Goal: Information Seeking & Learning: Learn about a topic

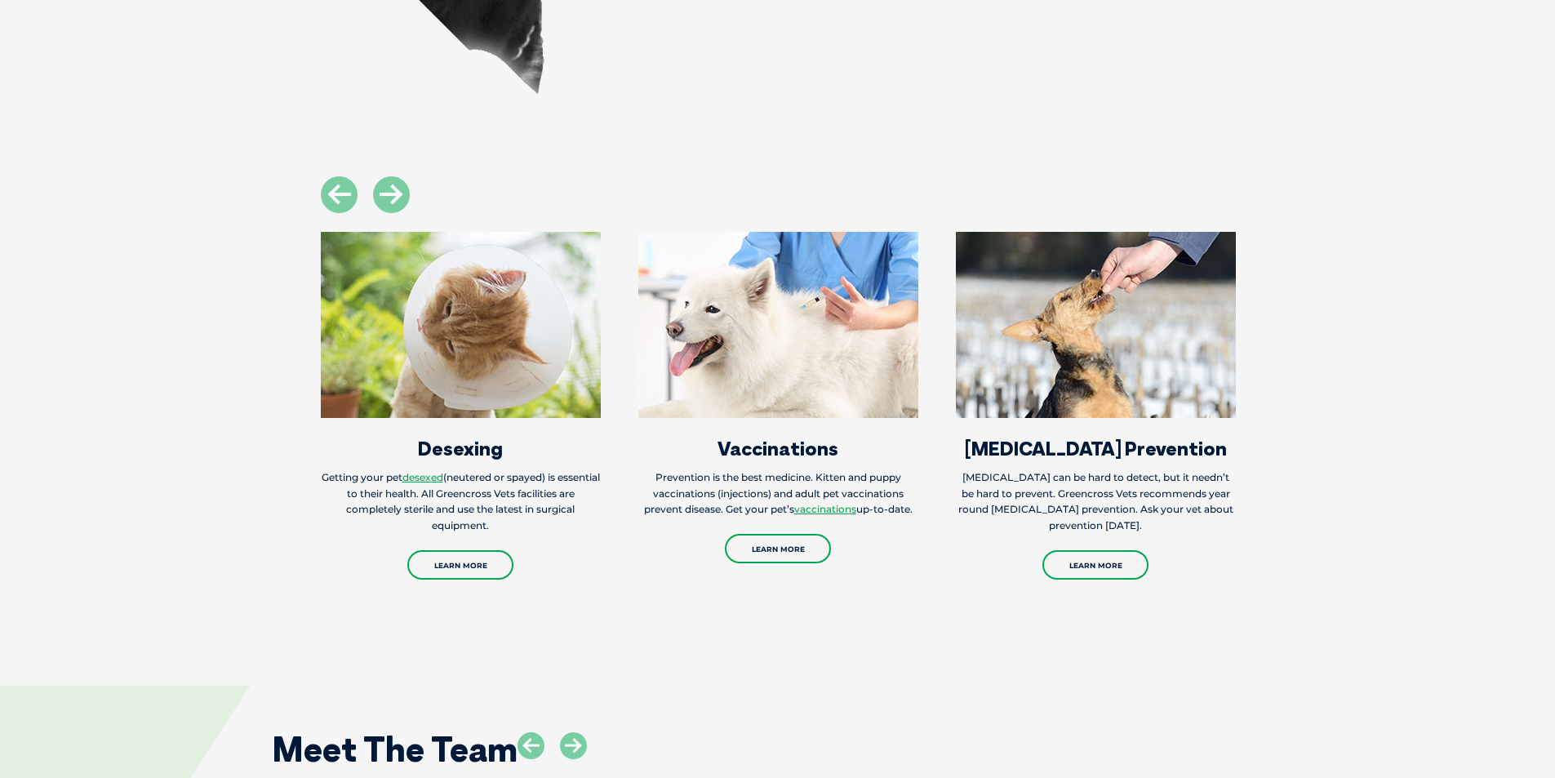
scroll to position [2286, 0]
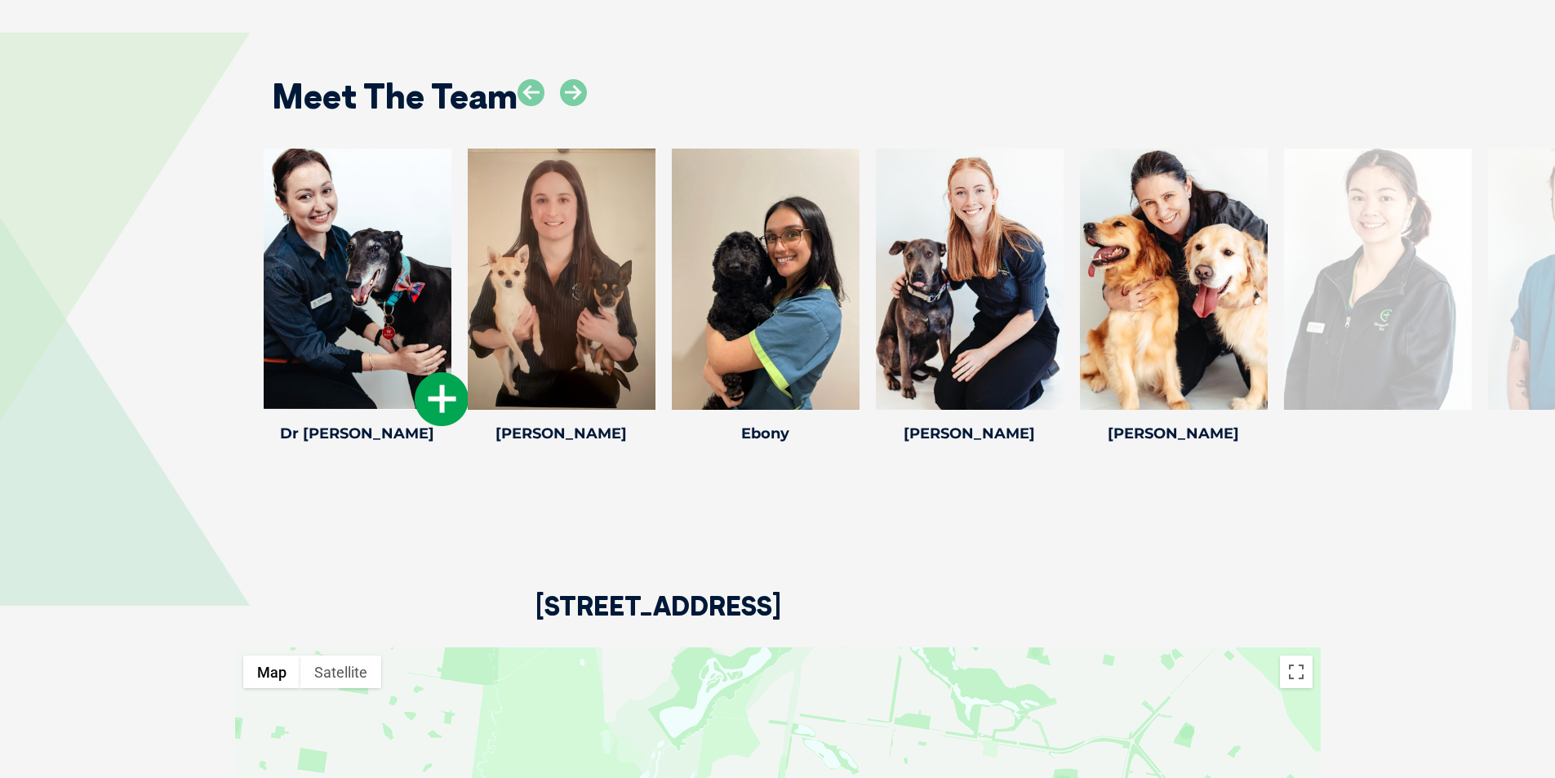
click at [360, 350] on div at bounding box center [358, 279] width 188 height 261
click at [436, 377] on icon at bounding box center [442, 399] width 54 height 54
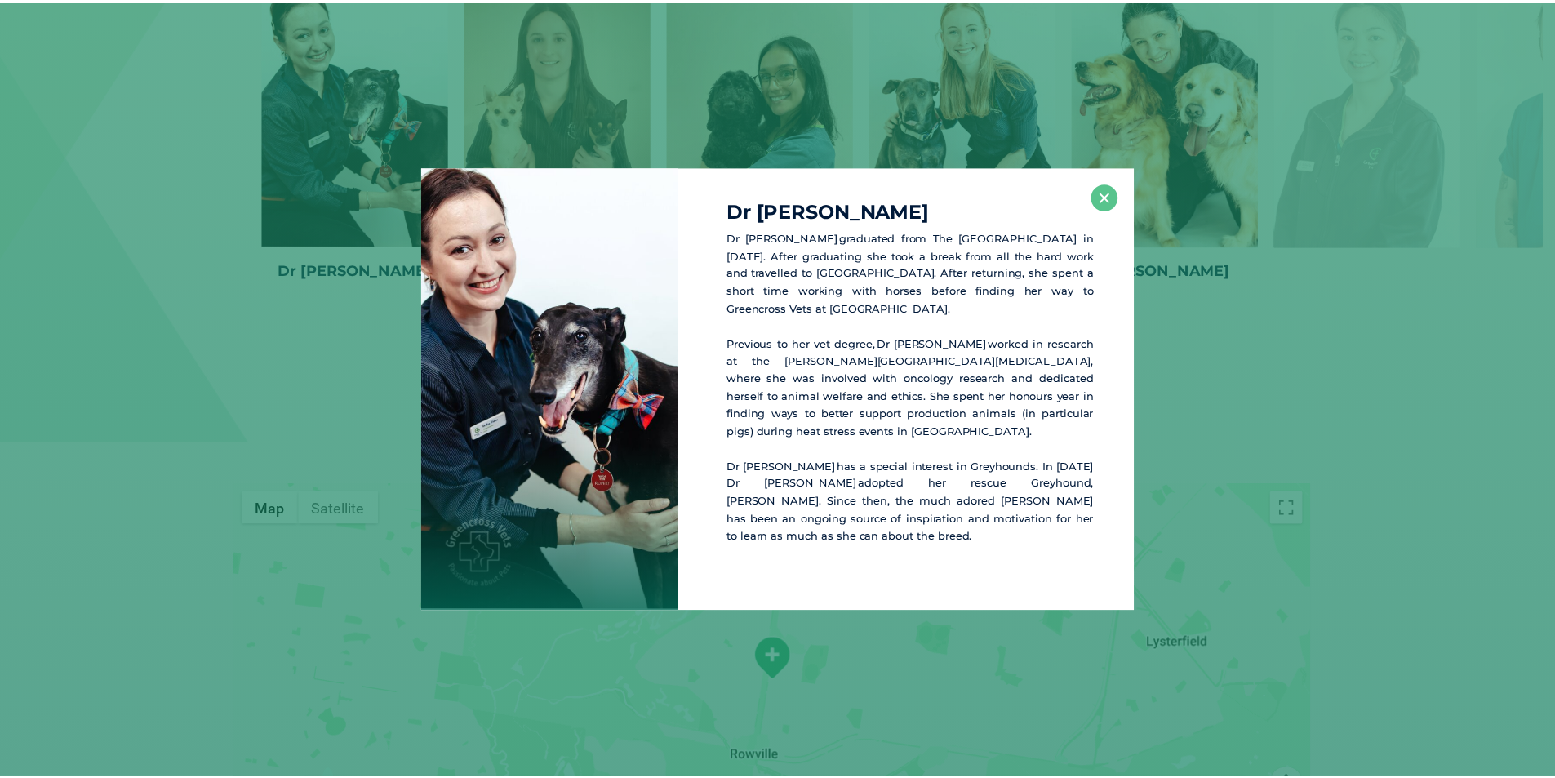
scroll to position [2453, 0]
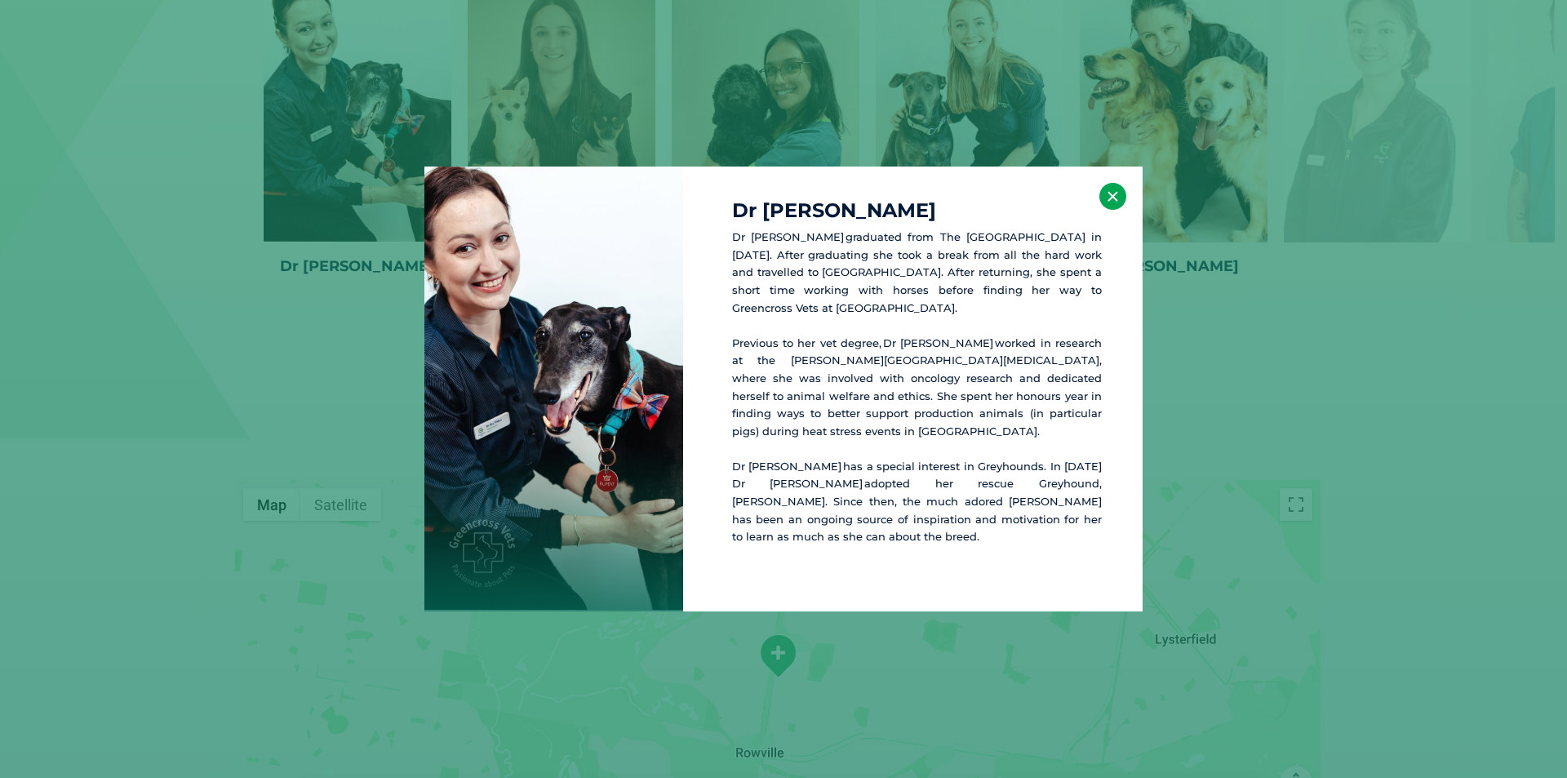
click at [1107, 210] on button "×" at bounding box center [1113, 196] width 27 height 27
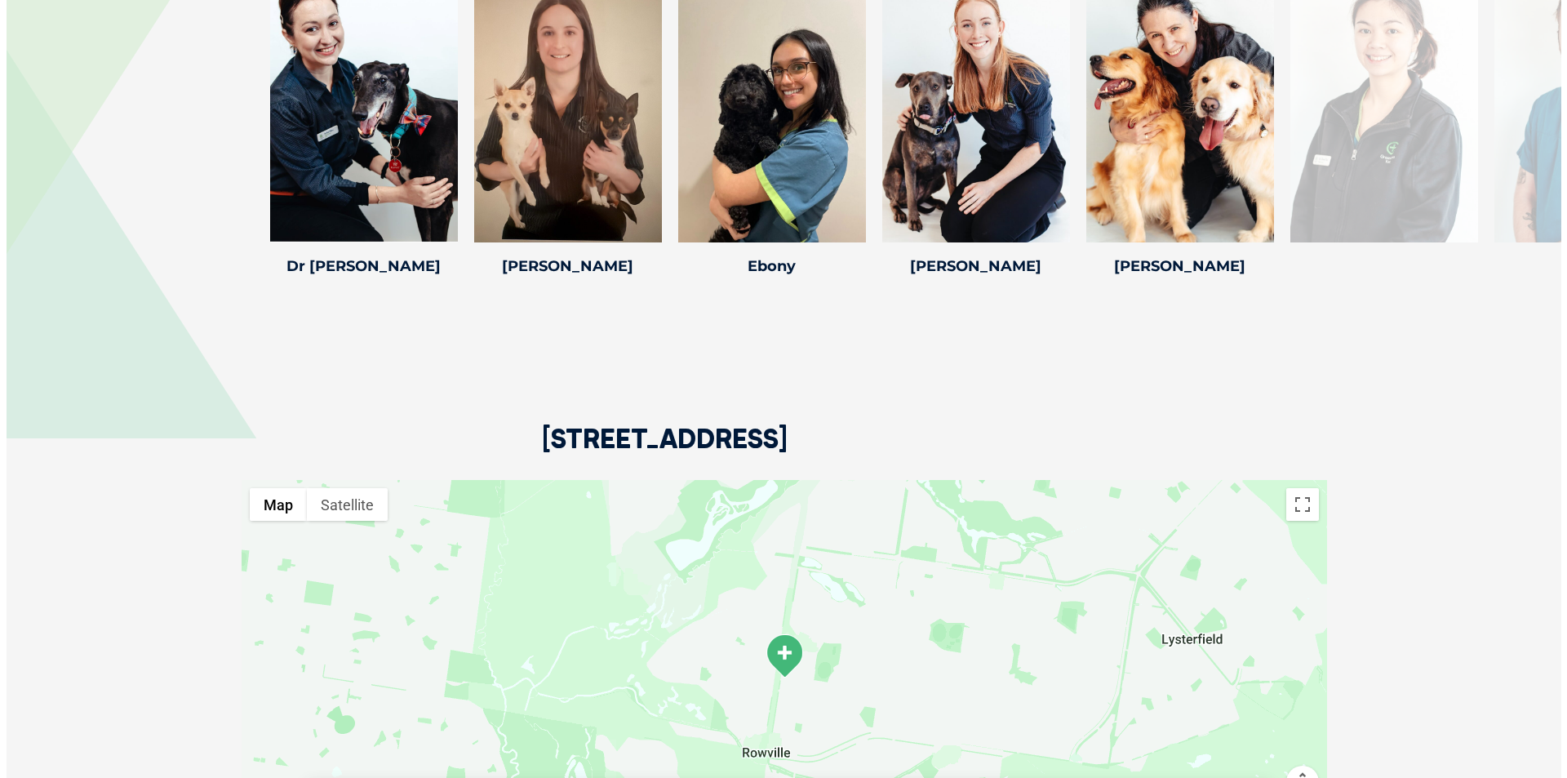
scroll to position [2045, 0]
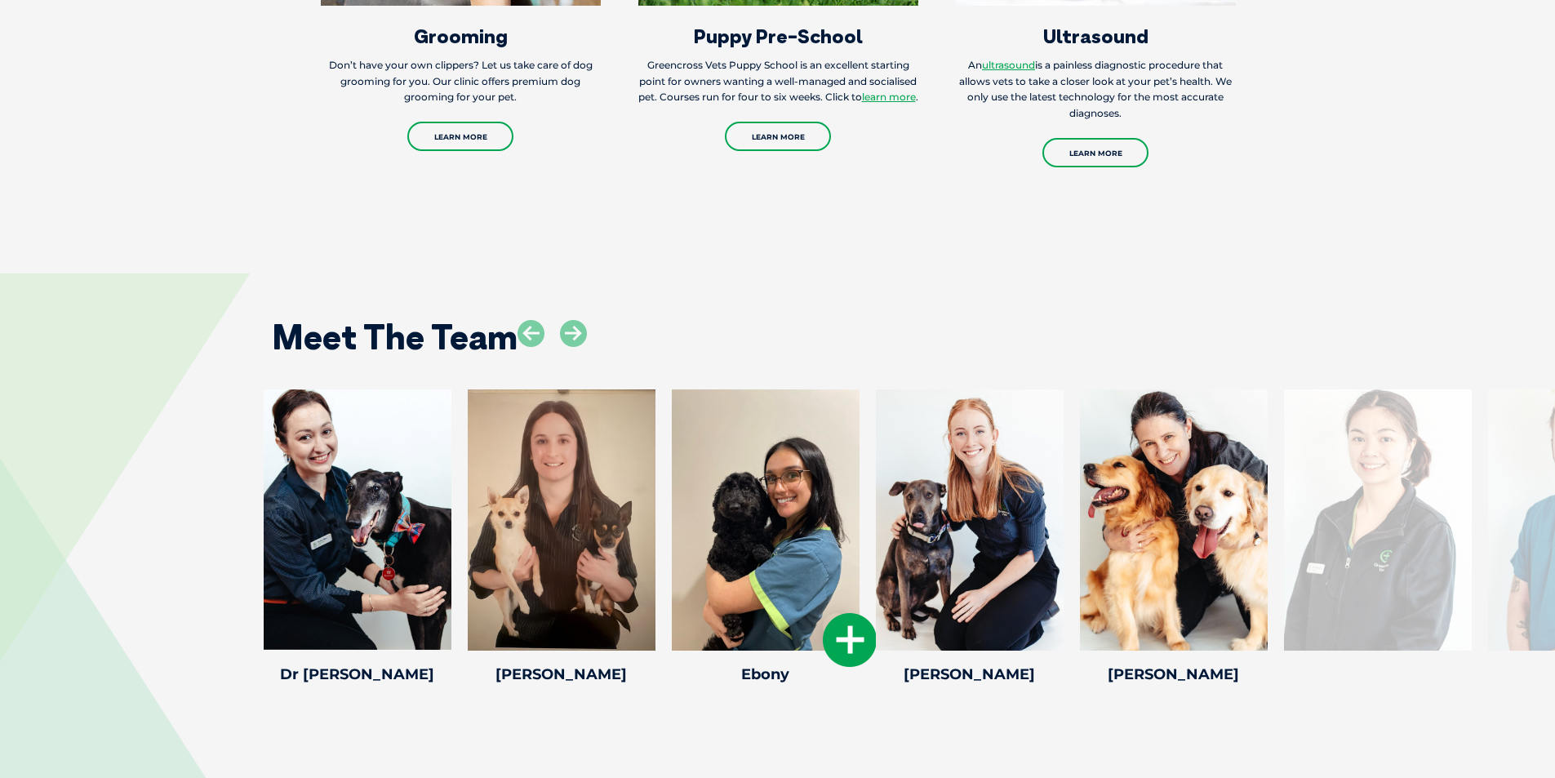
click at [838, 615] on icon at bounding box center [850, 640] width 54 height 54
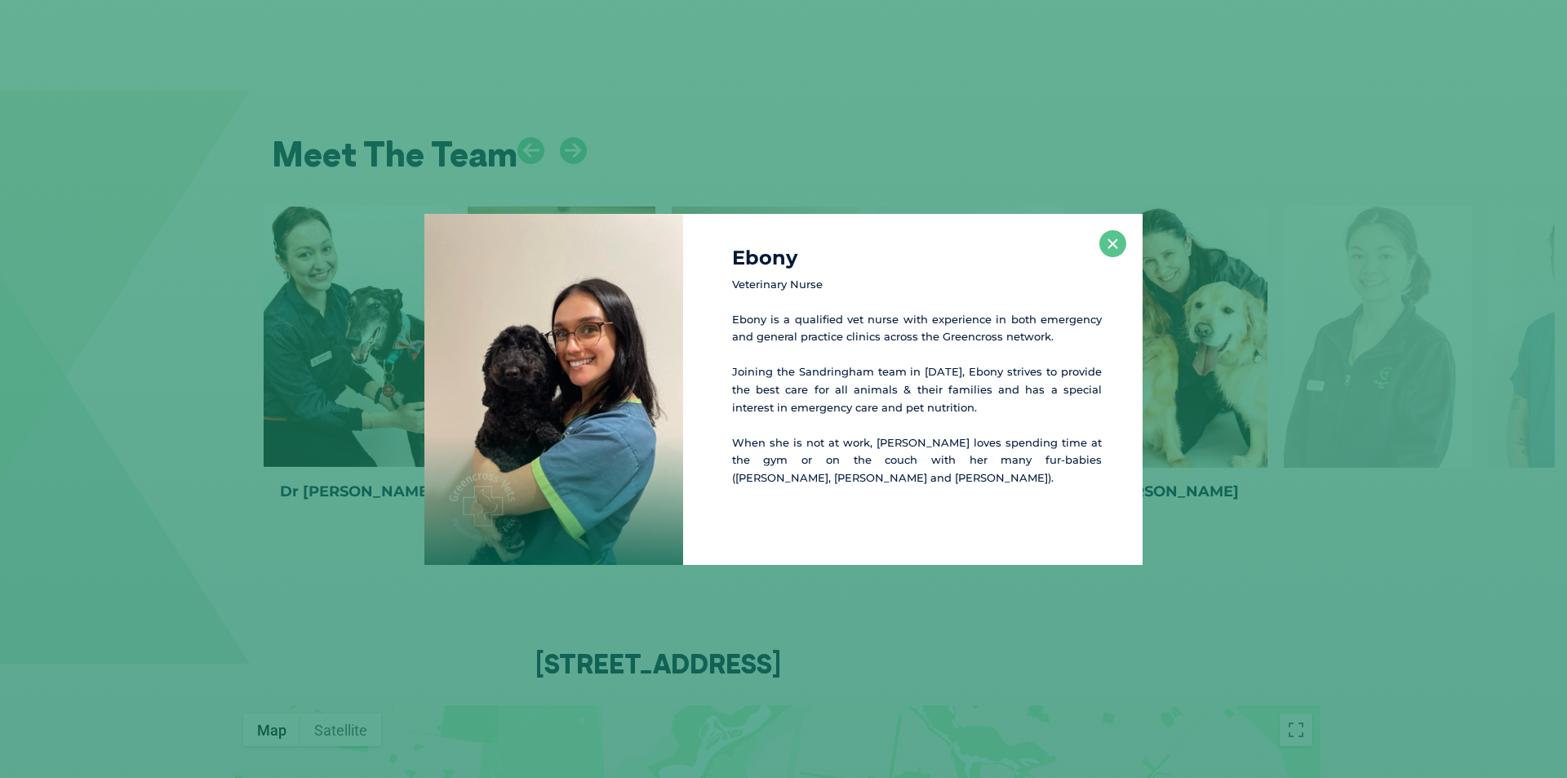
scroll to position [2229, 0]
click at [1114, 247] on button "×" at bounding box center [1113, 243] width 27 height 27
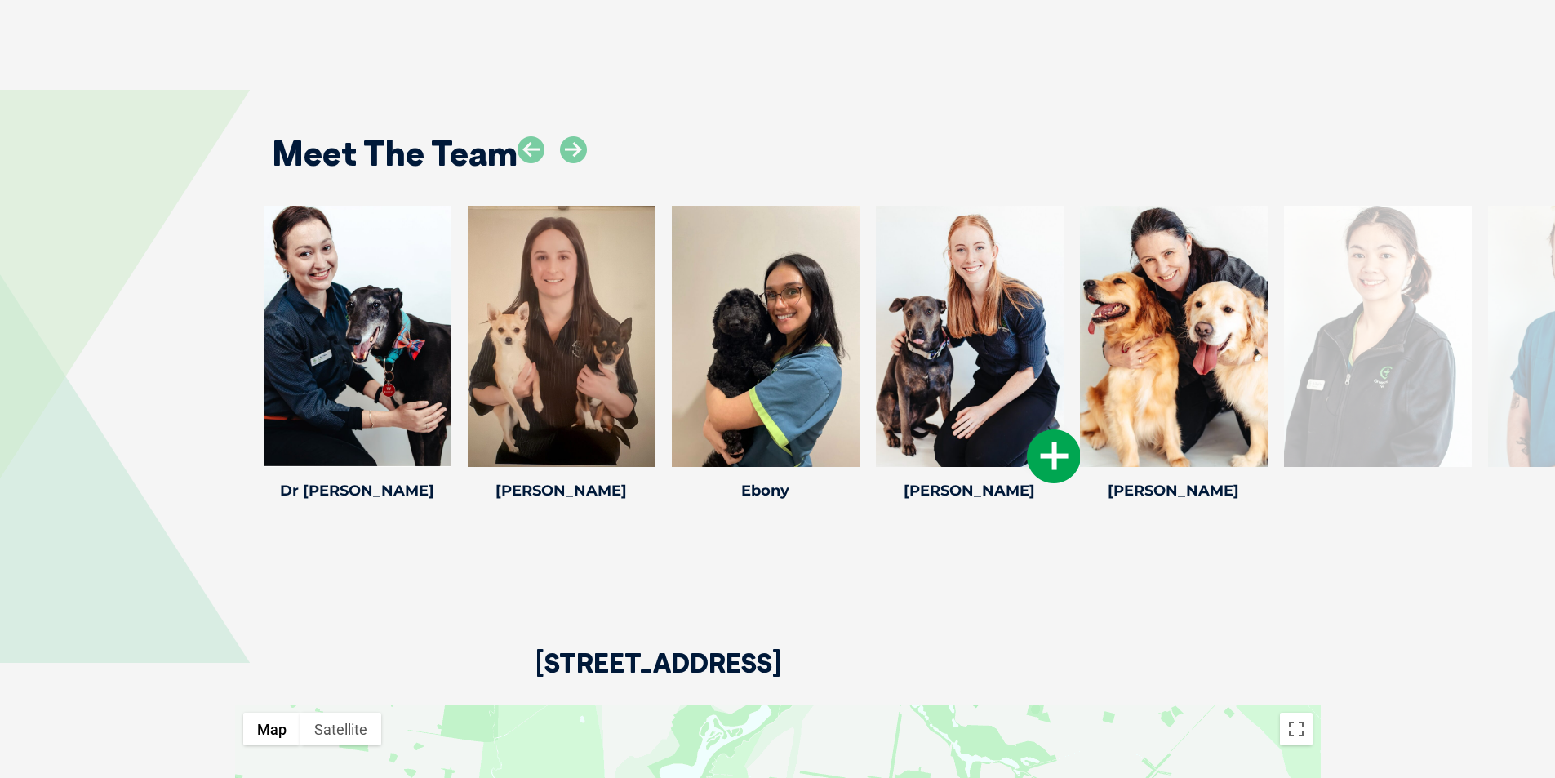
click at [1042, 435] on icon at bounding box center [1054, 456] width 54 height 54
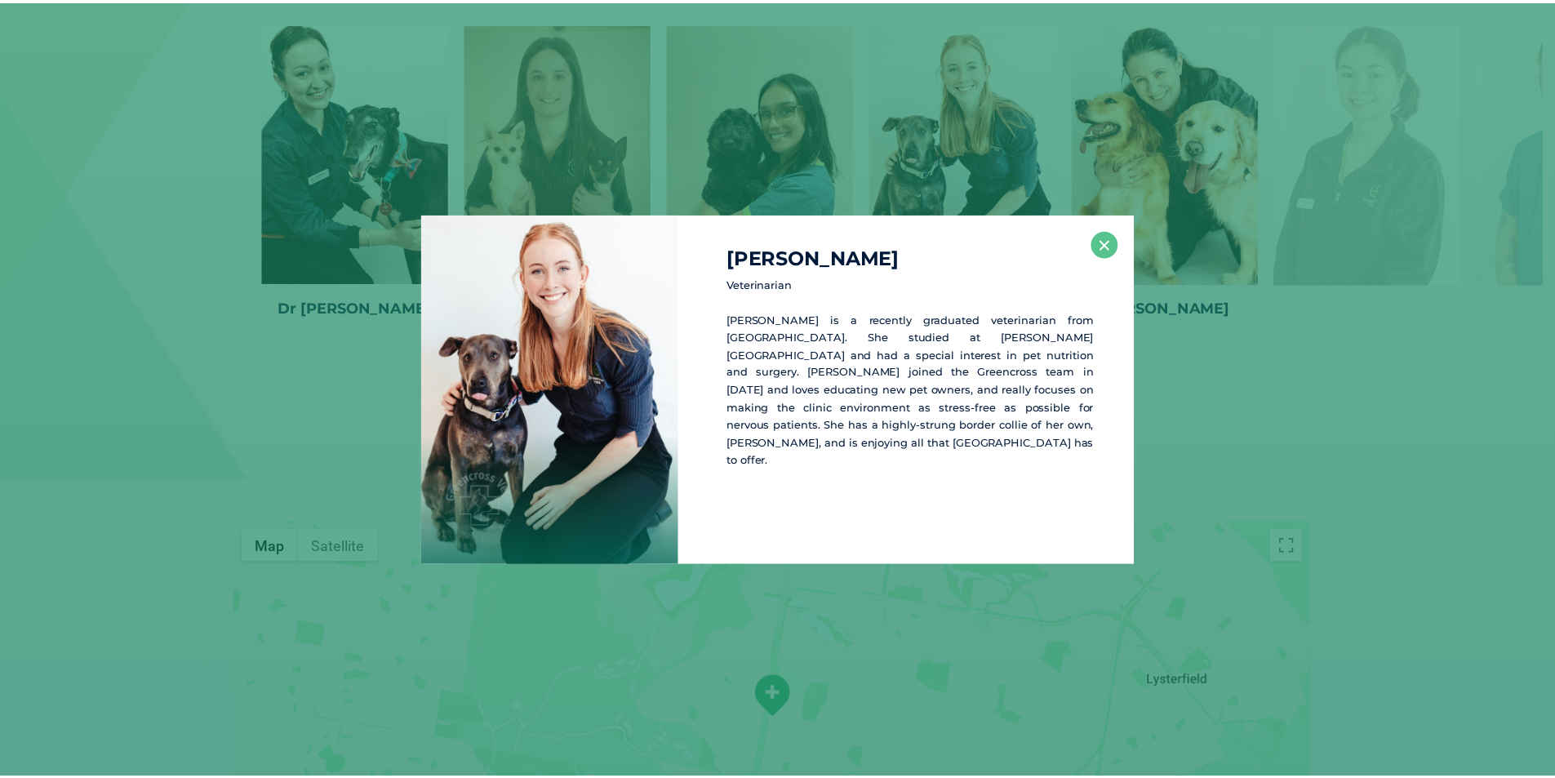
scroll to position [2412, 0]
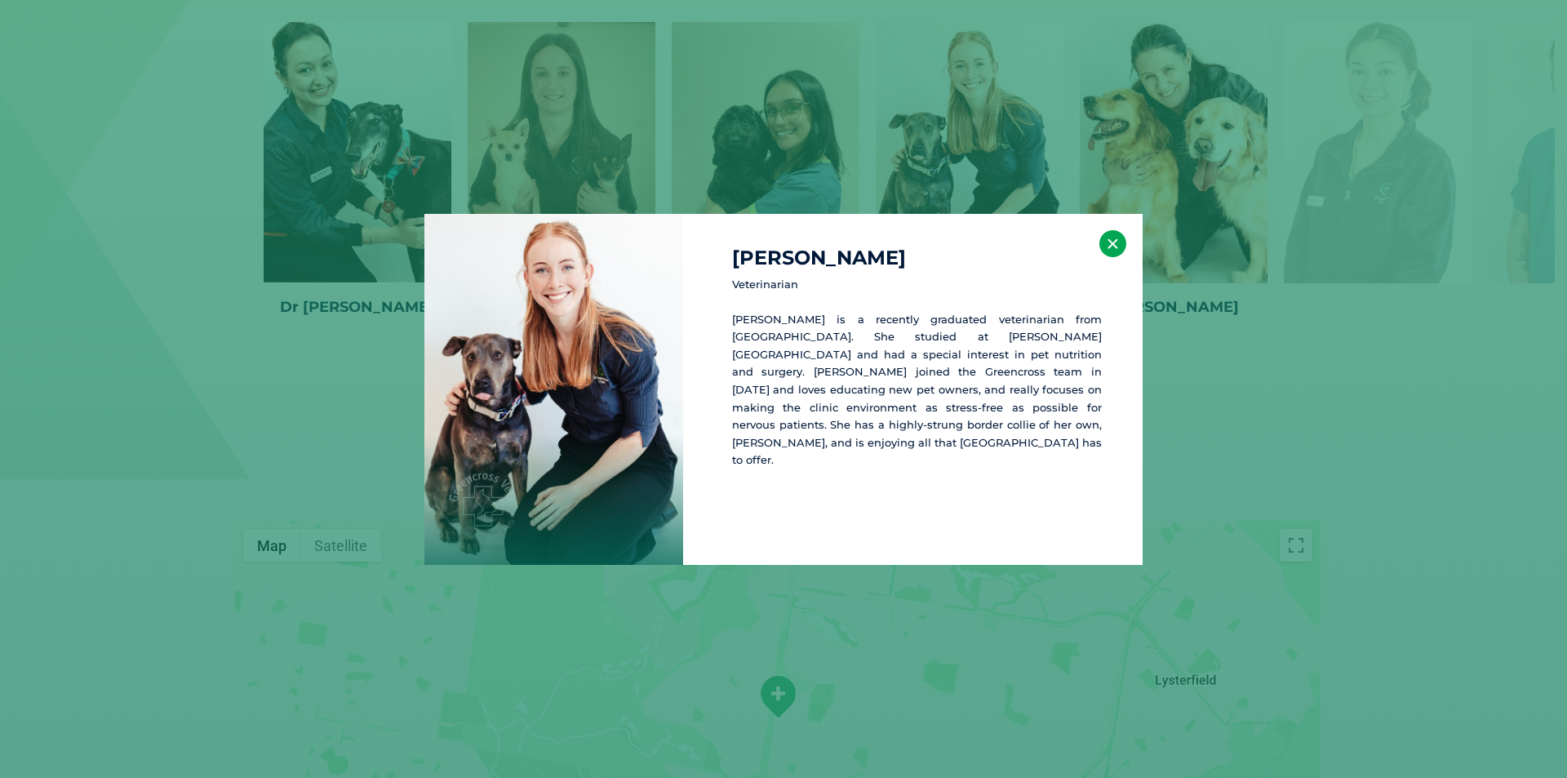
click at [1106, 247] on button "×" at bounding box center [1113, 243] width 27 height 27
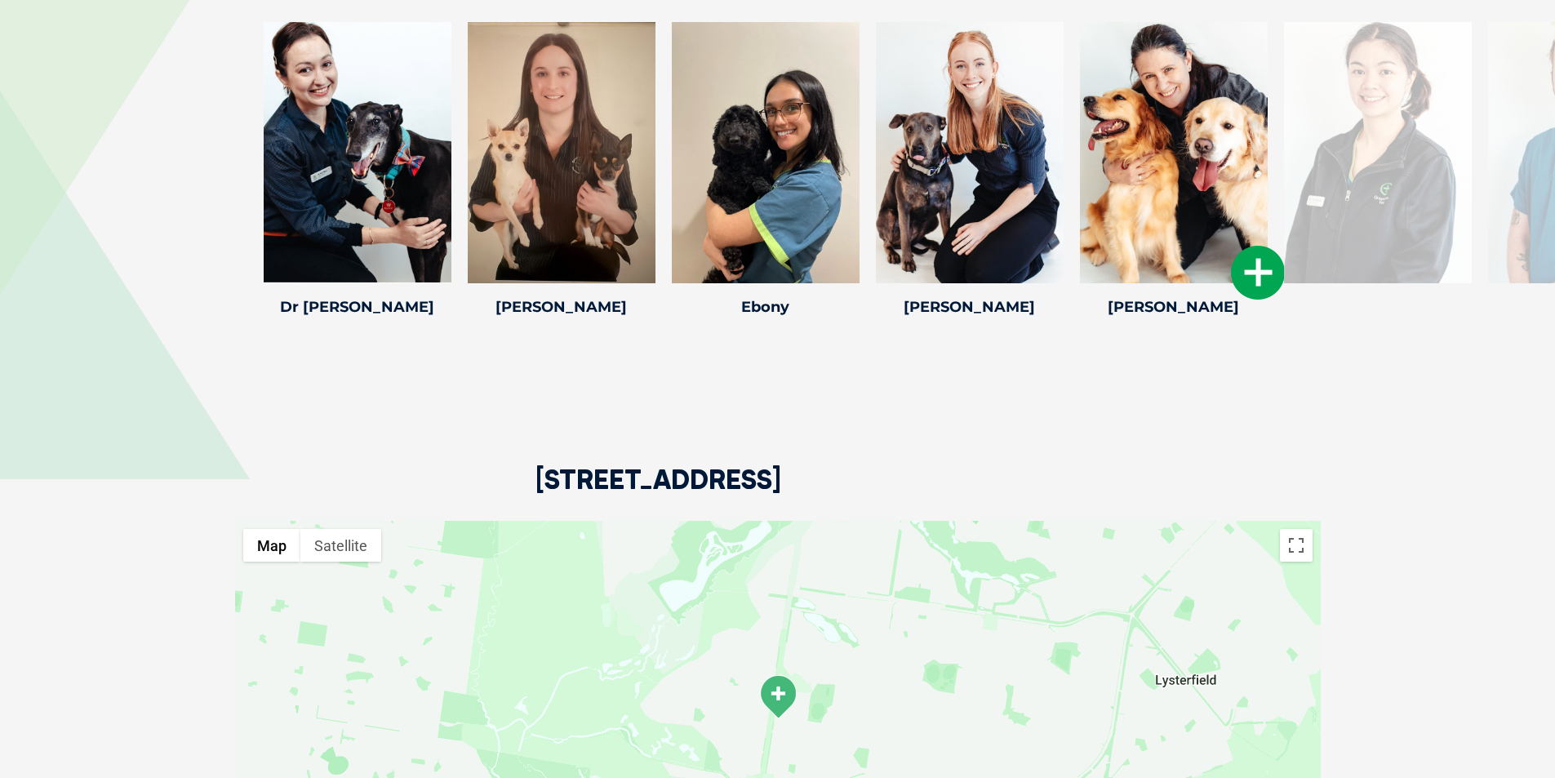
click at [1244, 258] on icon at bounding box center [1258, 273] width 54 height 54
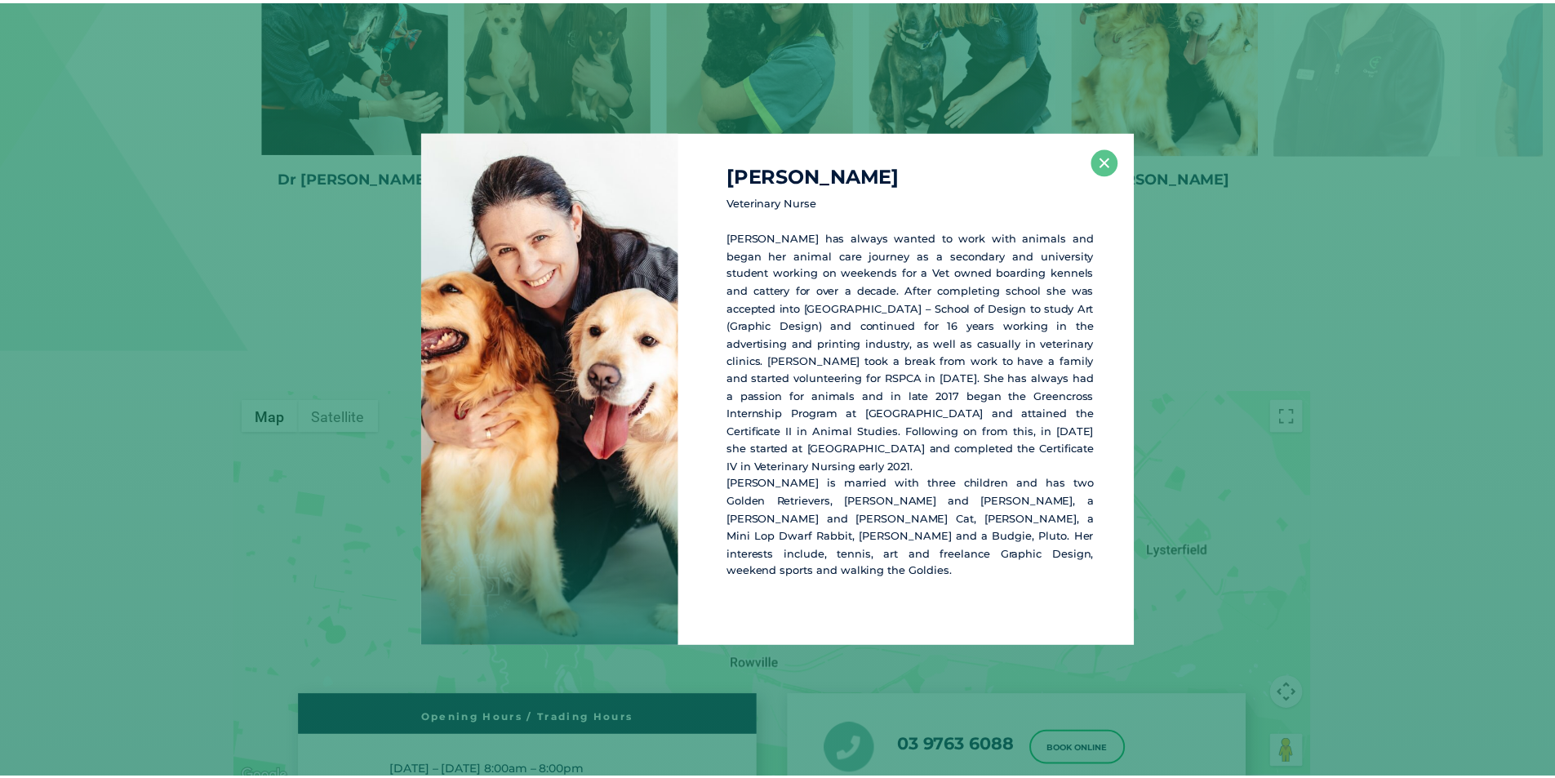
scroll to position [2544, 0]
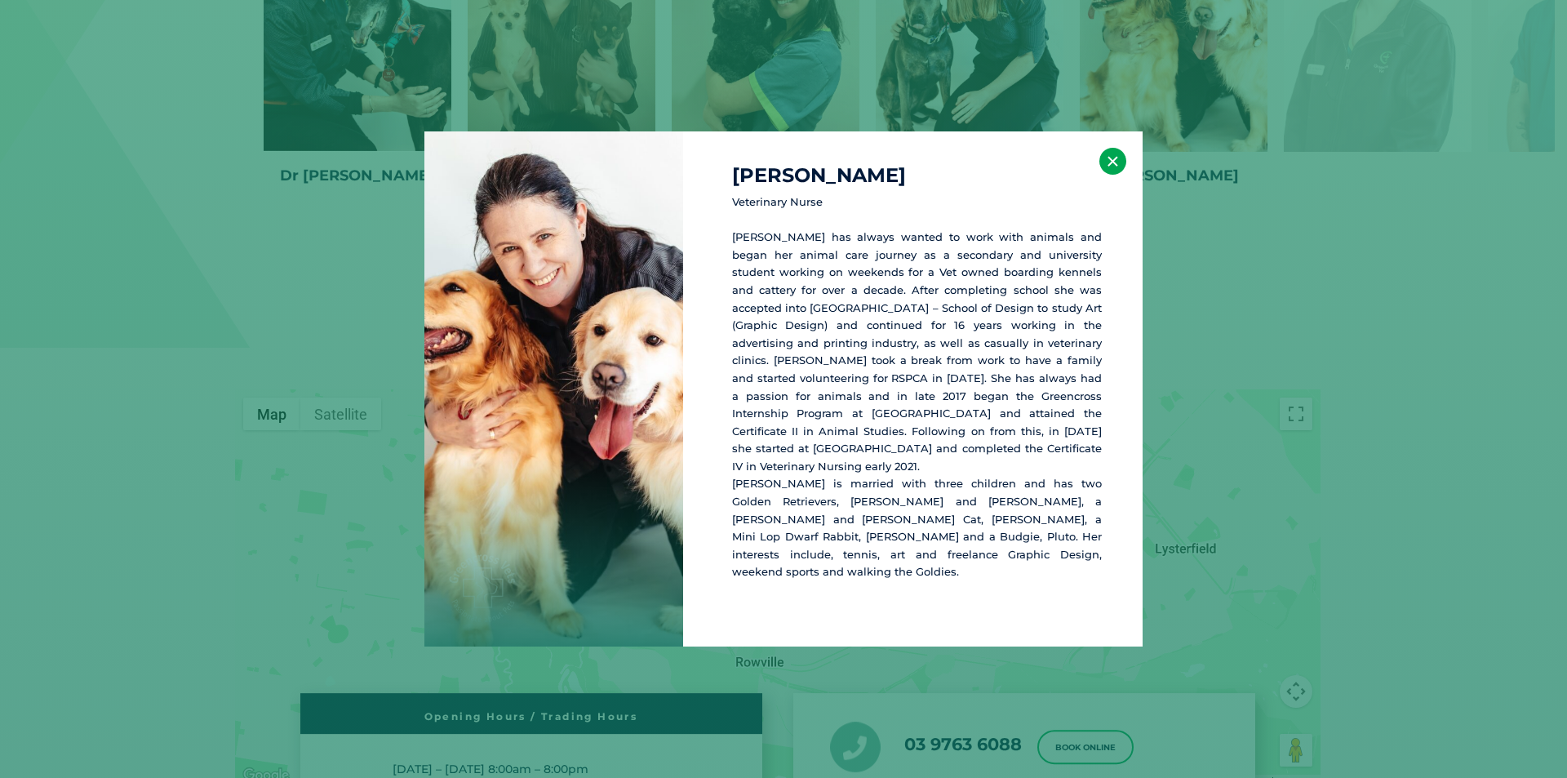
click at [1113, 175] on button "×" at bounding box center [1113, 161] width 27 height 27
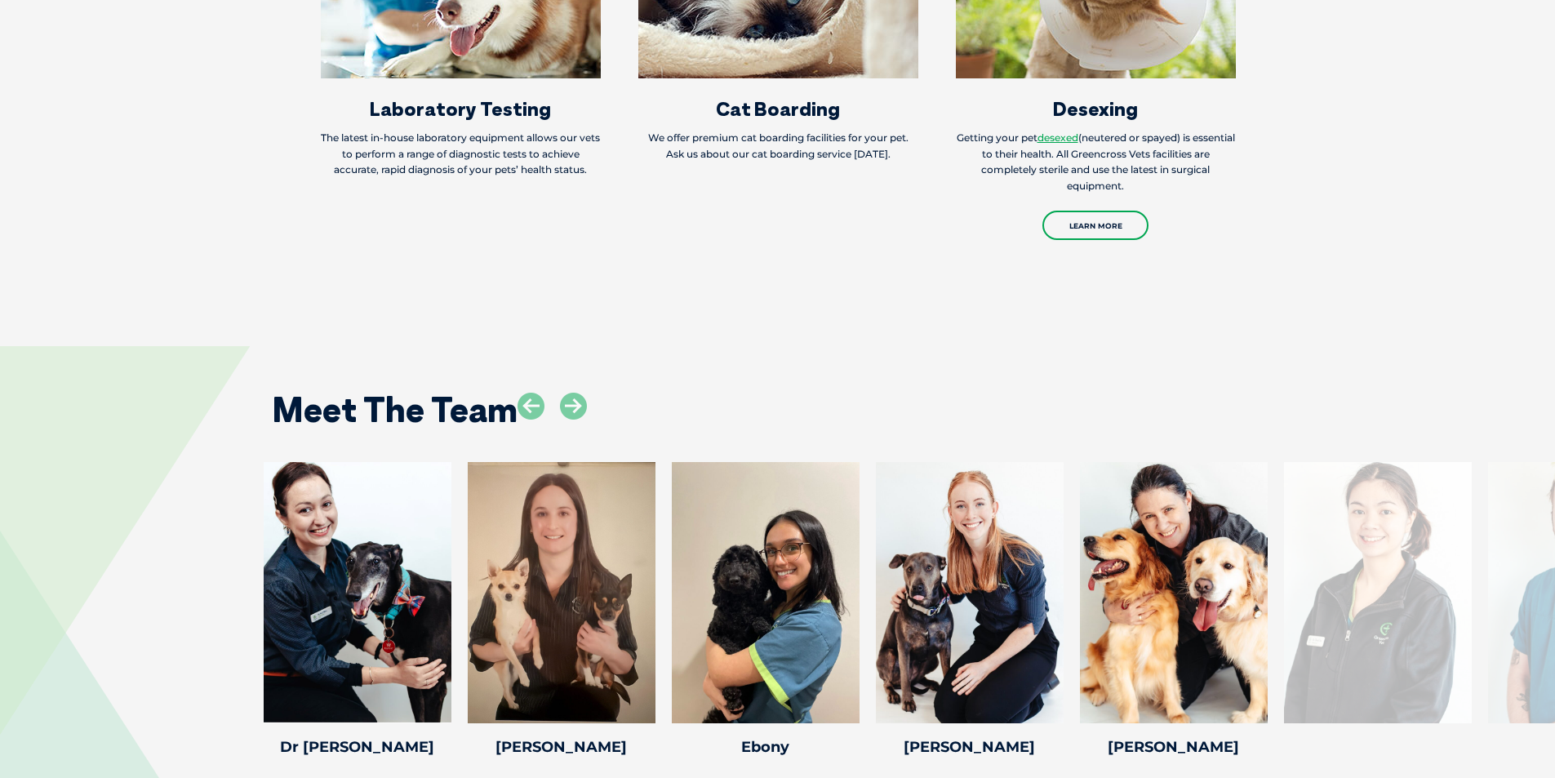
scroll to position [2054, 0]
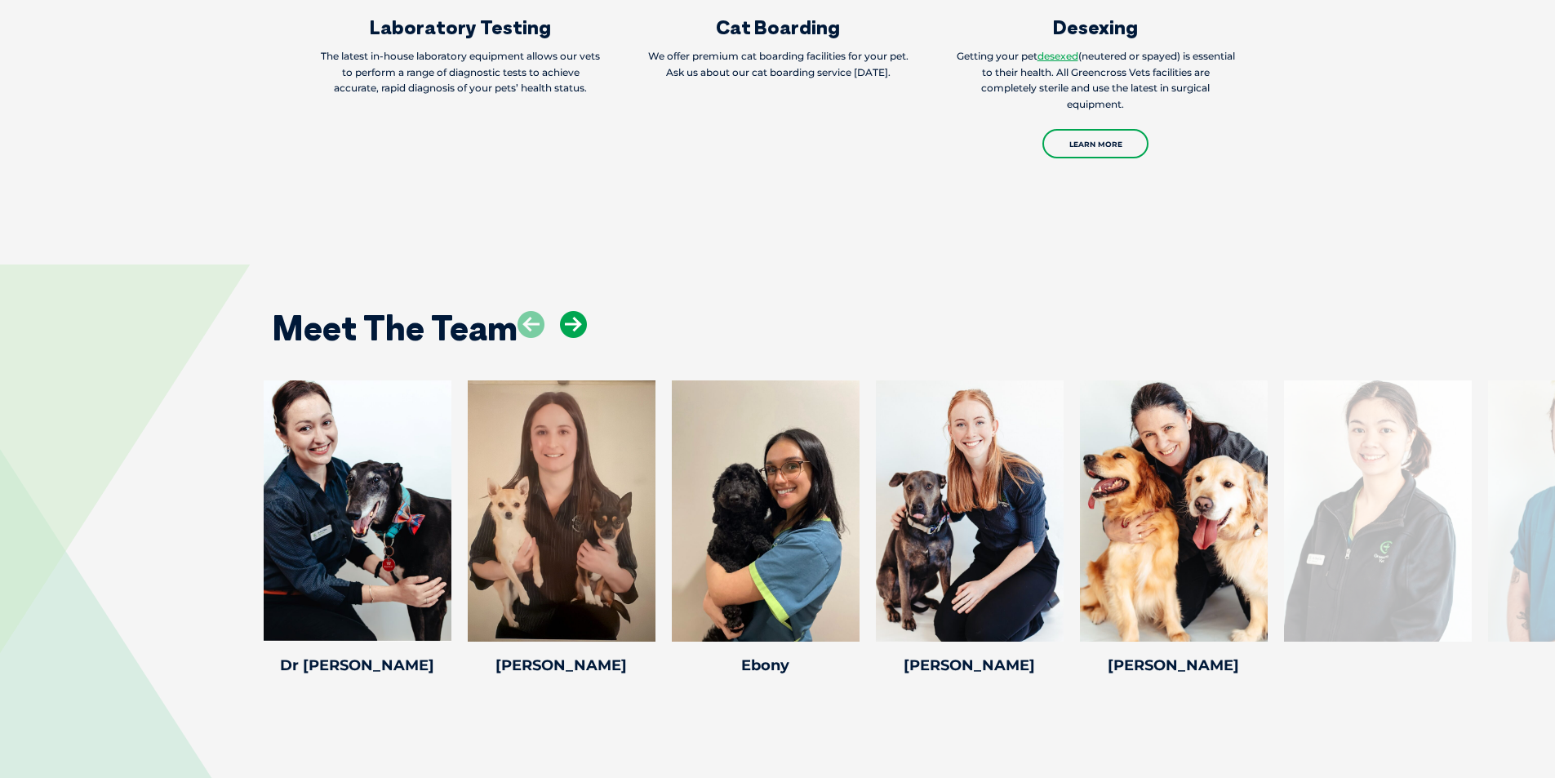
click at [567, 311] on icon at bounding box center [573, 324] width 27 height 27
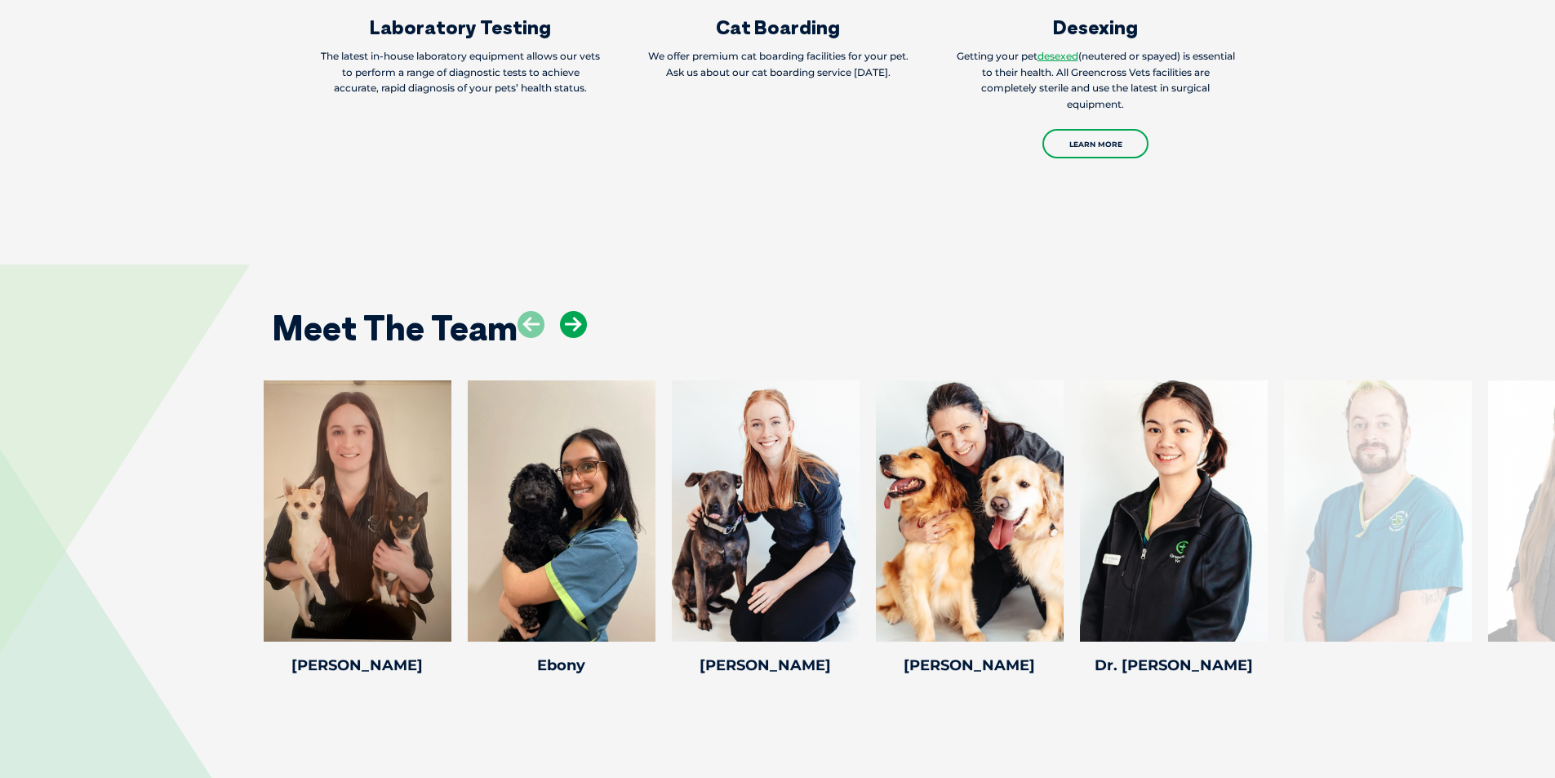
click at [567, 311] on icon at bounding box center [573, 324] width 27 height 27
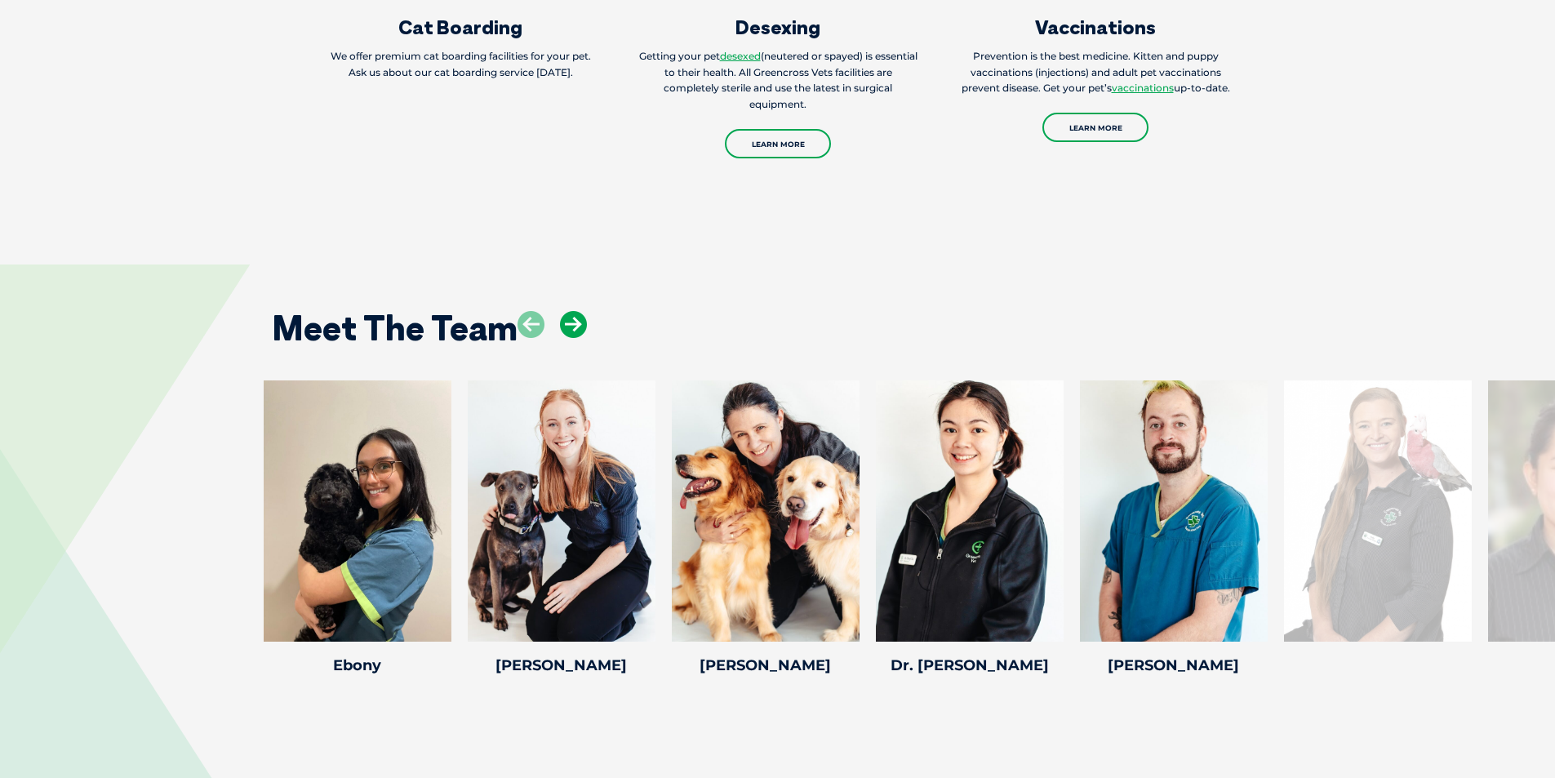
click at [567, 311] on icon at bounding box center [573, 324] width 27 height 27
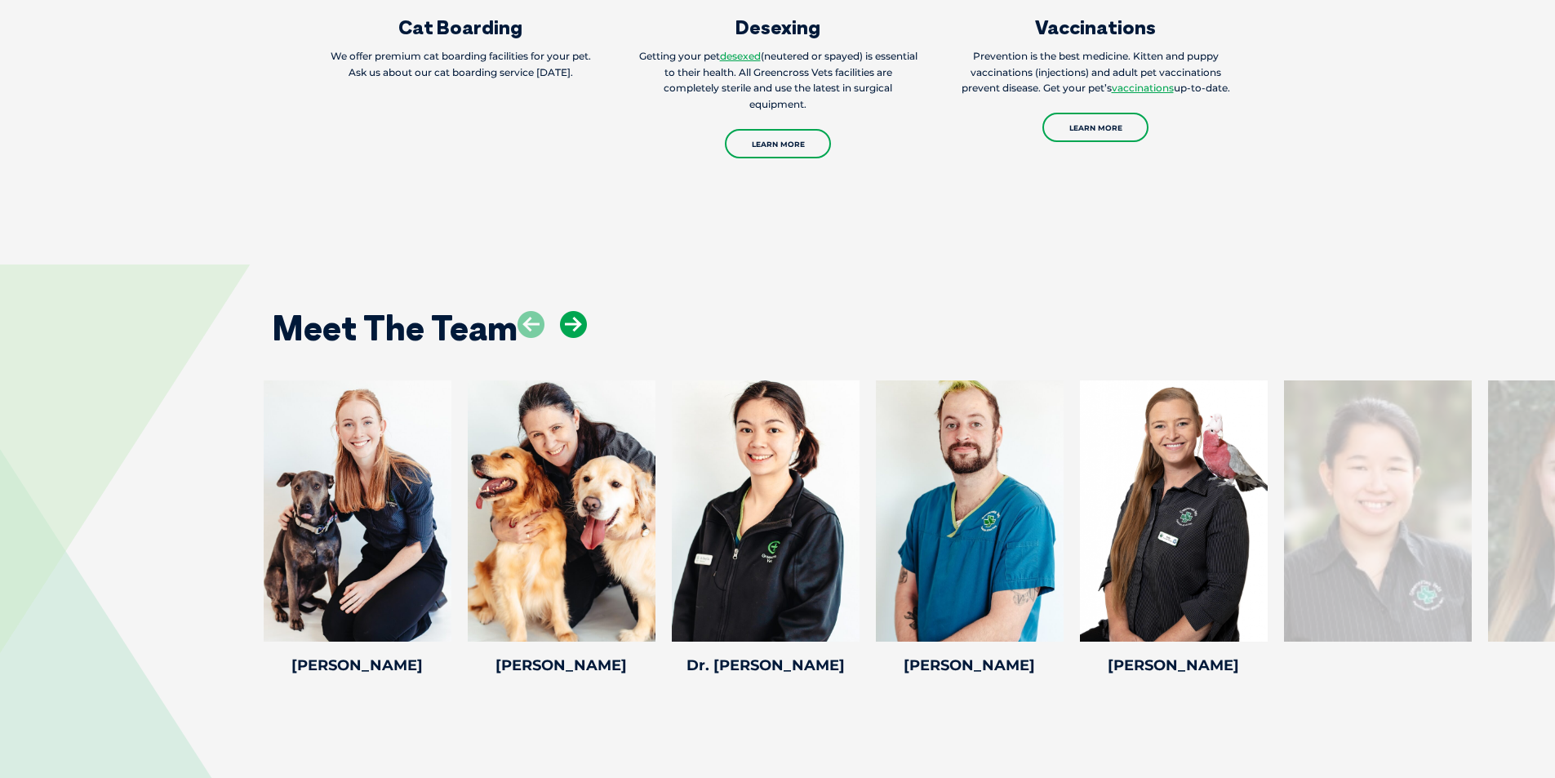
click at [567, 311] on icon at bounding box center [573, 324] width 27 height 27
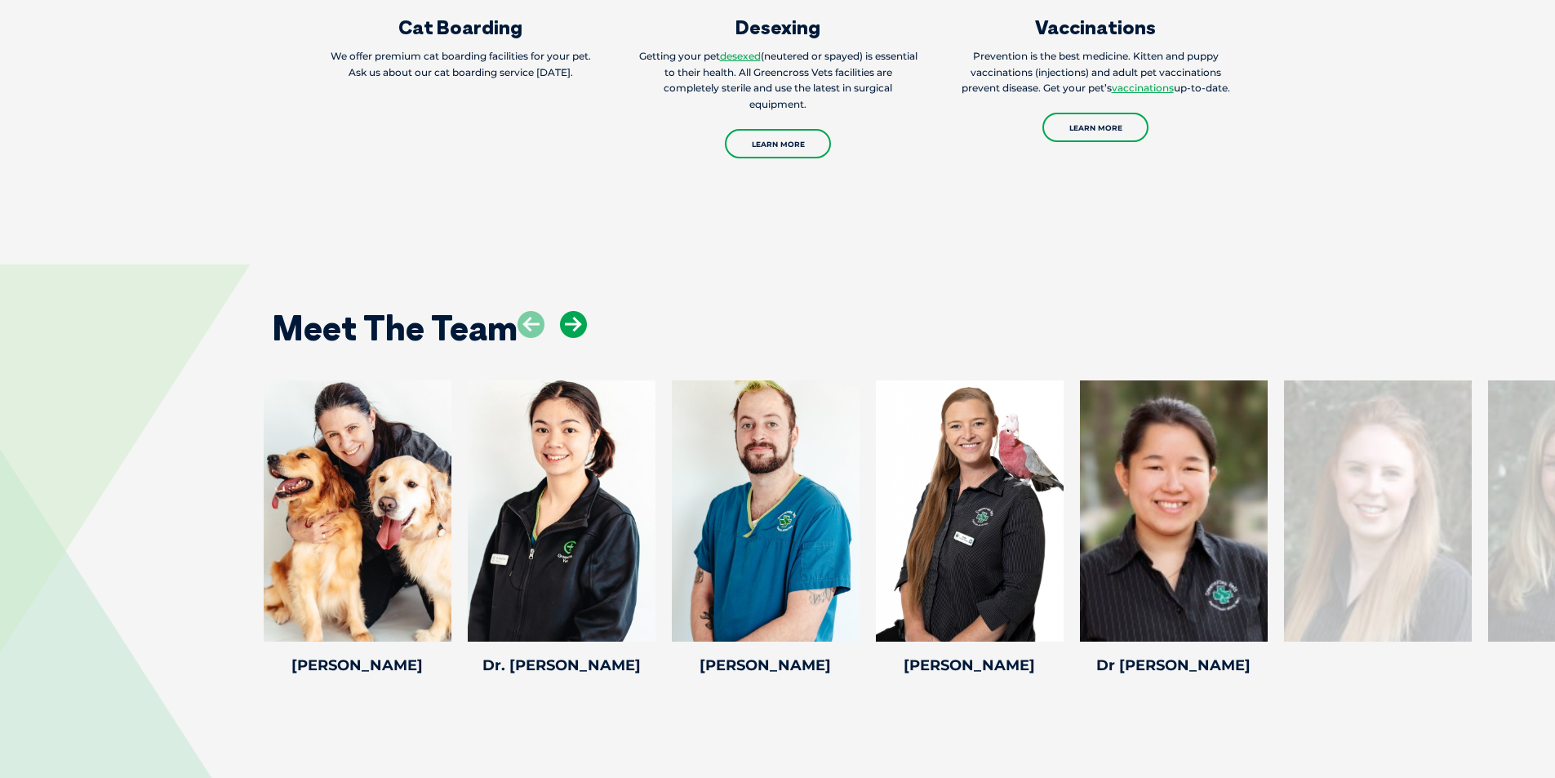
click at [567, 311] on icon at bounding box center [573, 324] width 27 height 27
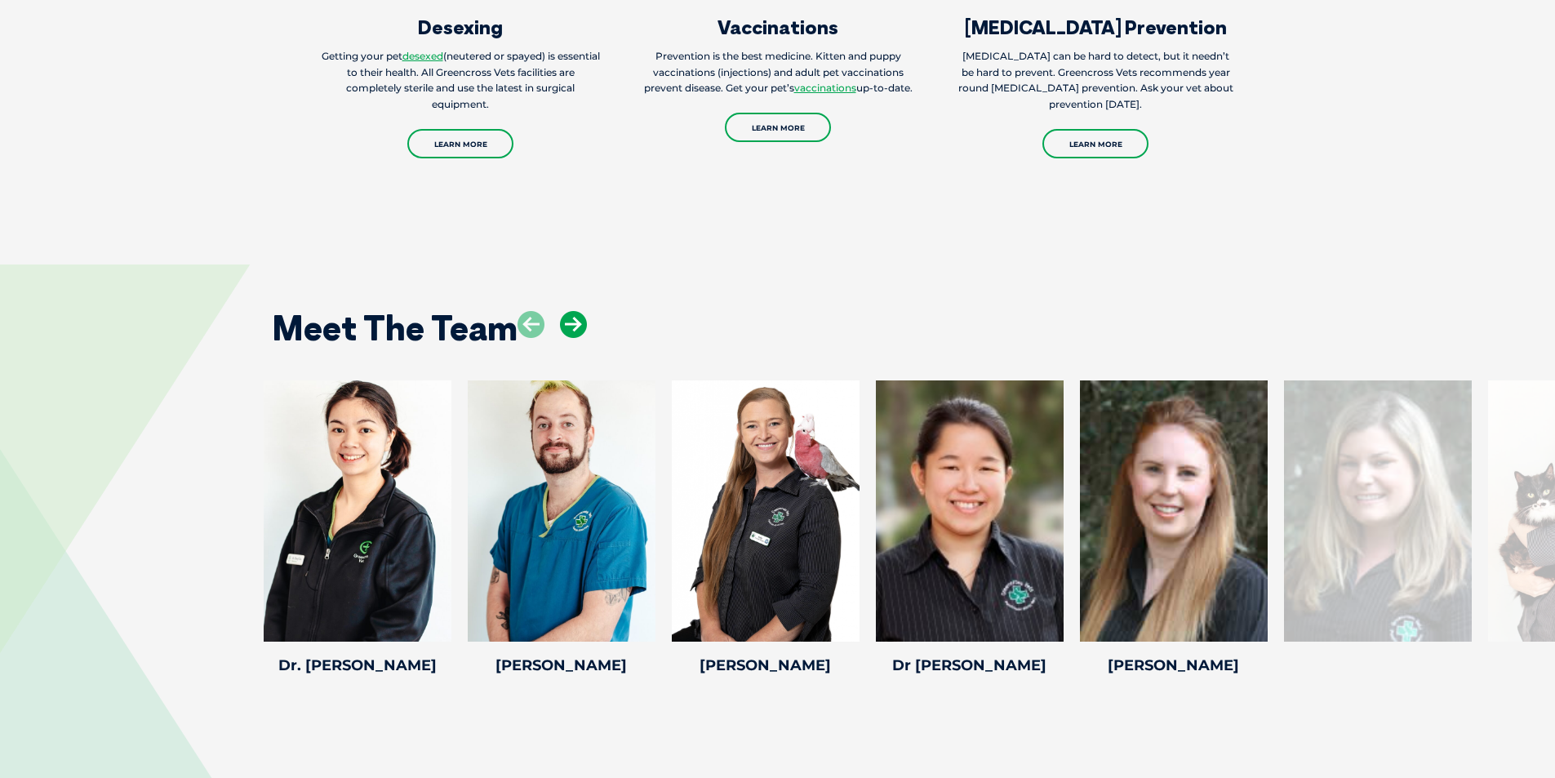
click at [567, 311] on icon at bounding box center [573, 324] width 27 height 27
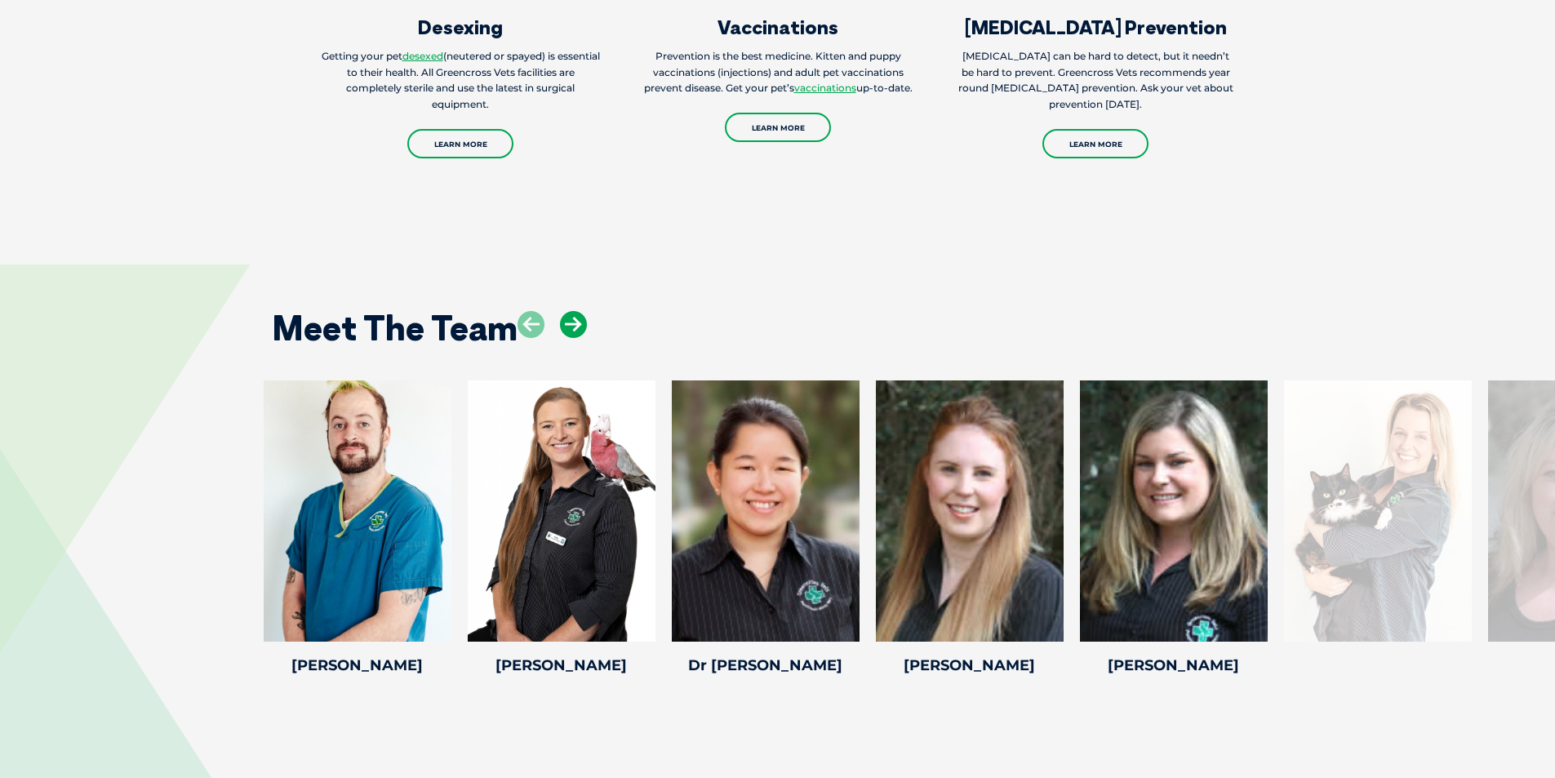
click at [567, 311] on icon at bounding box center [573, 324] width 27 height 27
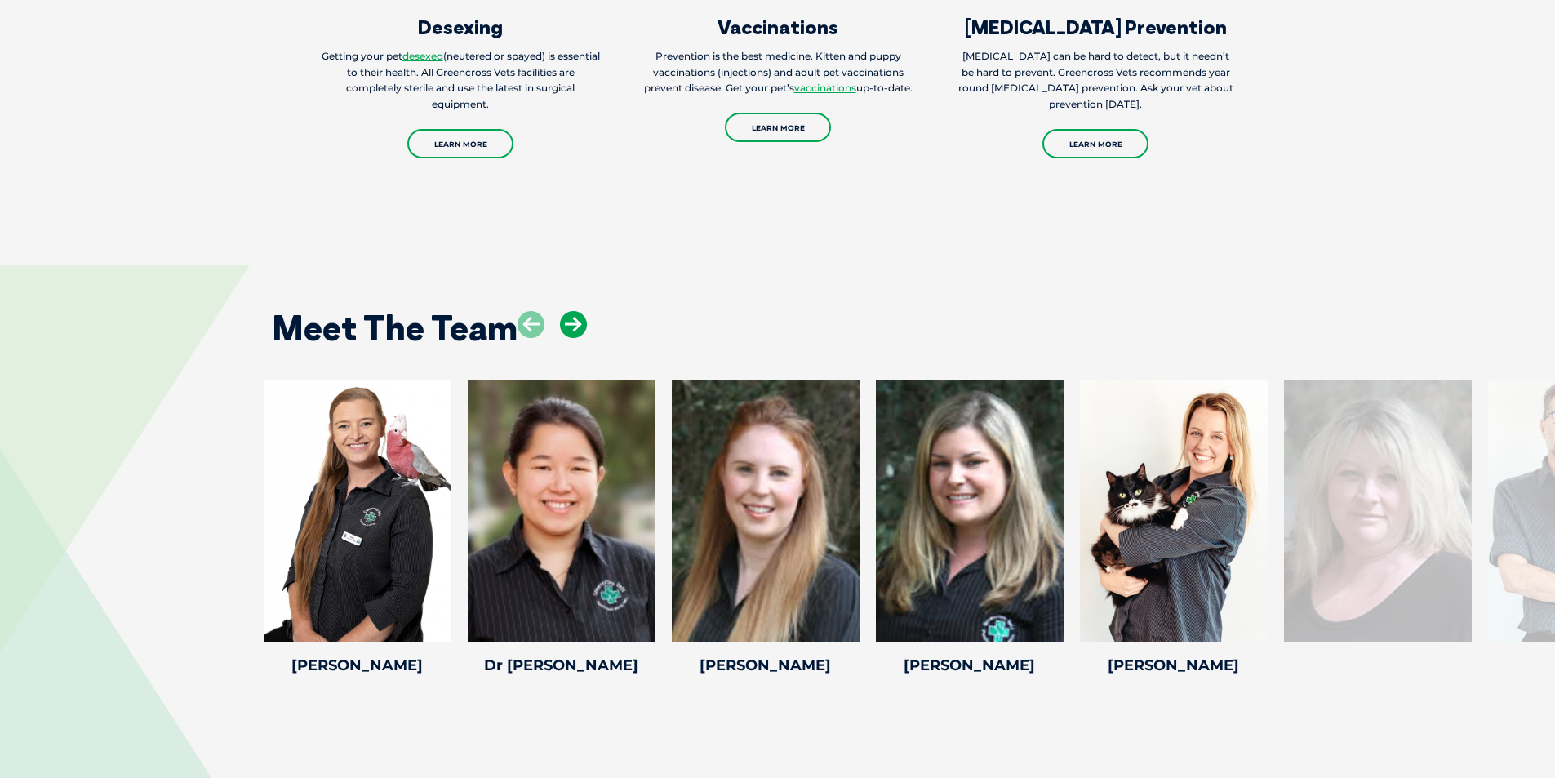
click at [567, 311] on icon at bounding box center [573, 324] width 27 height 27
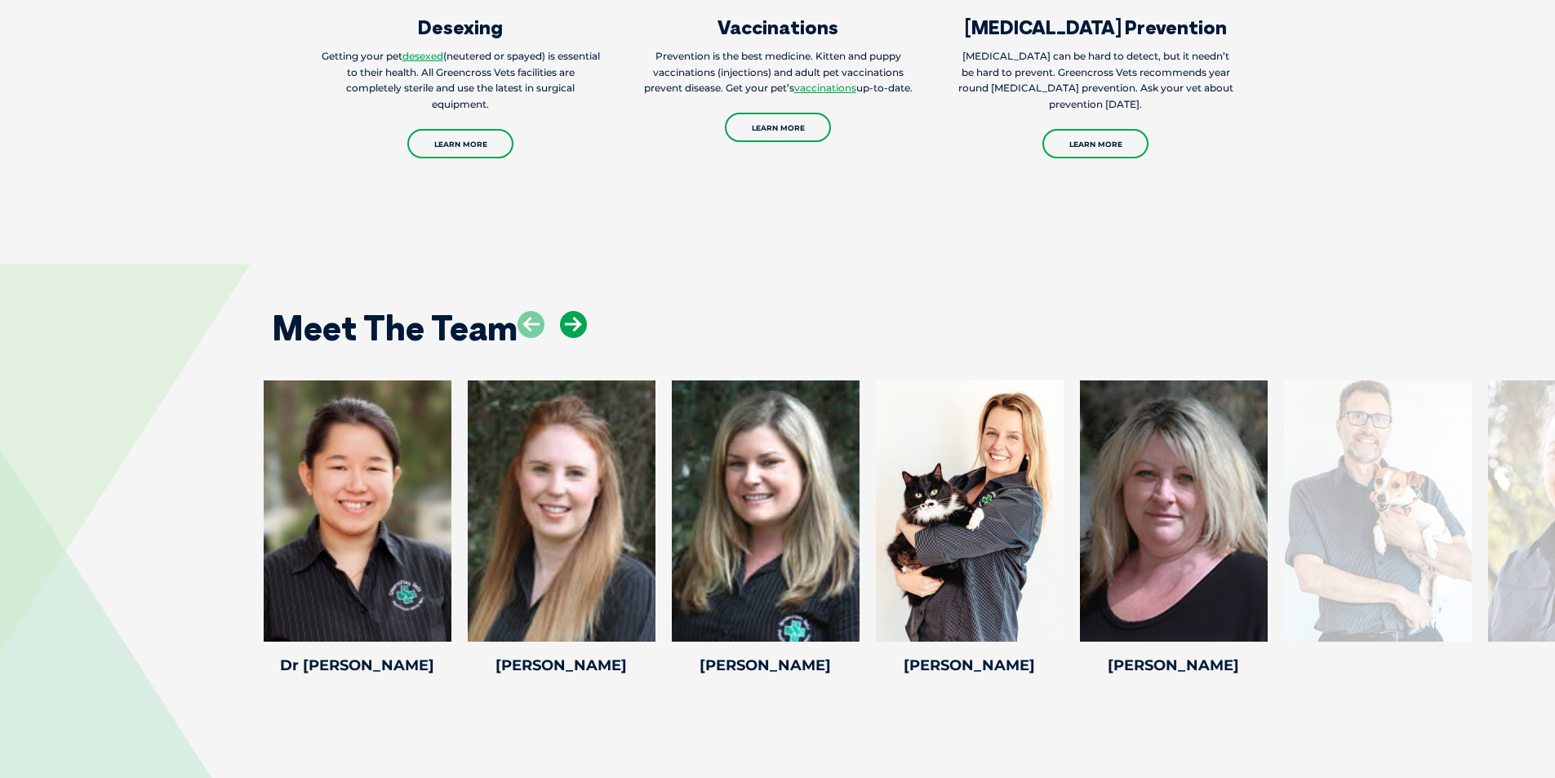
click at [567, 311] on icon at bounding box center [573, 324] width 27 height 27
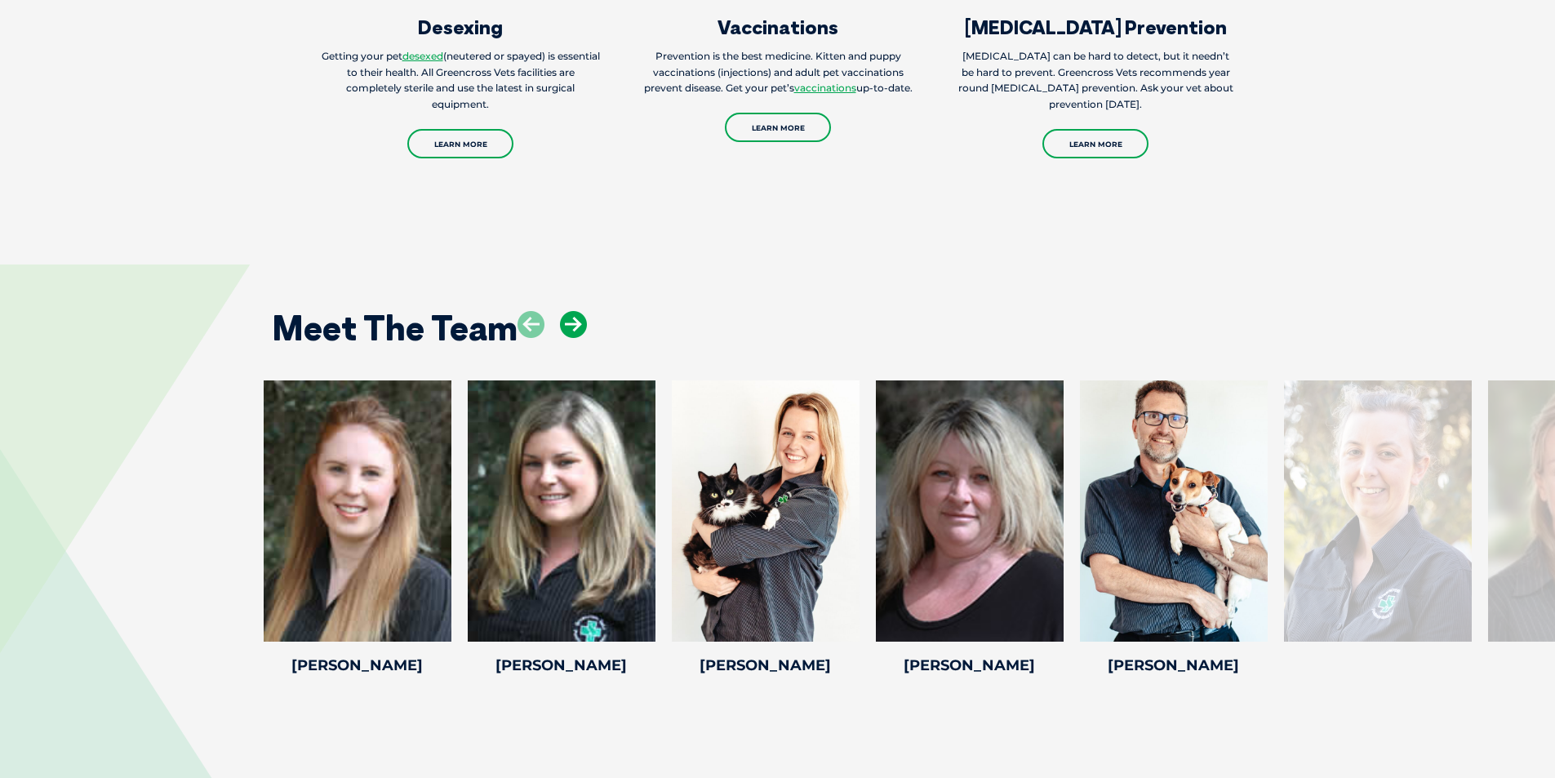
click at [567, 311] on icon at bounding box center [573, 324] width 27 height 27
